Goal: Complete application form: Complete application form

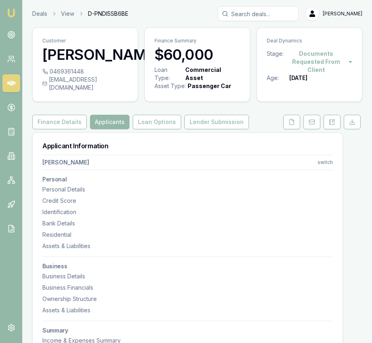
select select "VIC"
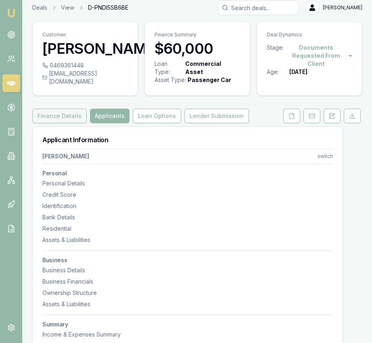
click at [75, 121] on button "Finance Details" at bounding box center [59, 116] width 55 height 15
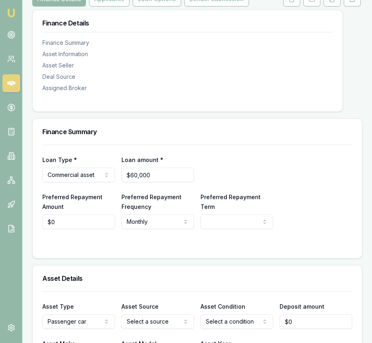
scroll to position [130, 0]
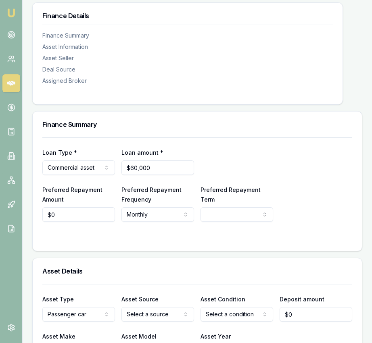
type input "0"
click at [87, 222] on input "0" at bounding box center [78, 214] width 73 height 15
click at [86, 222] on input "0" at bounding box center [78, 214] width 73 height 15
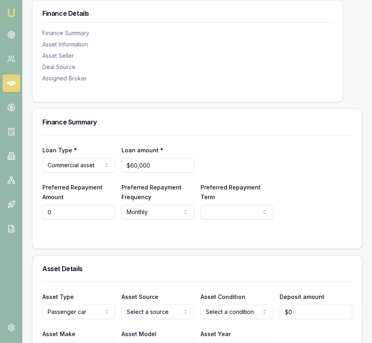
type input "60000"
type input "$0"
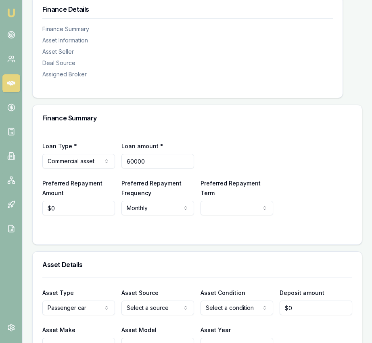
click at [154, 168] on input "60000" at bounding box center [158, 161] width 73 height 15
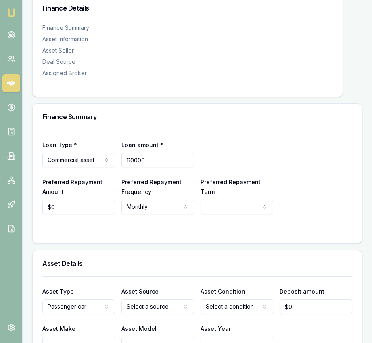
click at [154, 167] on input "60000" at bounding box center [158, 160] width 73 height 15
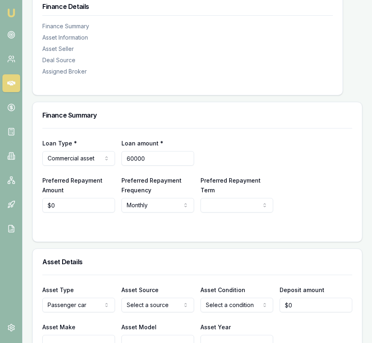
type input "$60,000"
